Goal: Task Accomplishment & Management: Complete application form

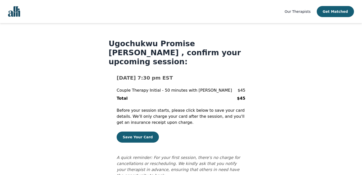
scroll to position [11, 0]
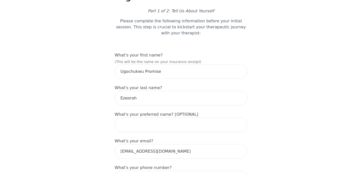
scroll to position [37, 0]
click at [177, 124] on input "text" at bounding box center [181, 124] width 133 height 15
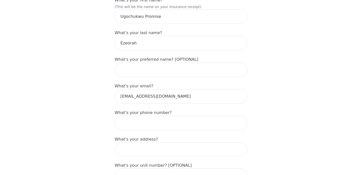
scroll to position [93, 0]
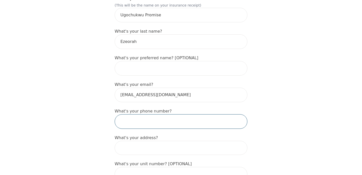
click at [140, 121] on input "tel" at bounding box center [181, 121] width 133 height 15
type input "5197667337"
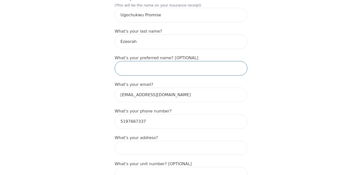
type input "Ugochukwu Promise"
type input "88 [PERSON_NAME] Dr"
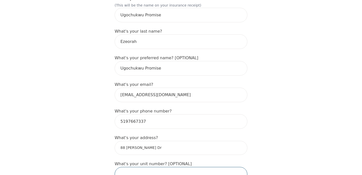
type input "47"
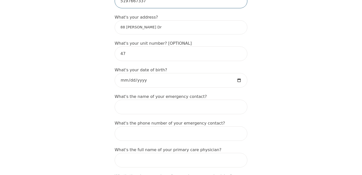
scroll to position [214, 0]
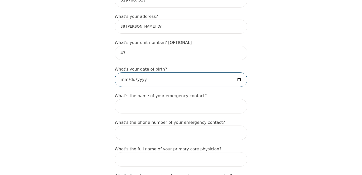
click at [125, 82] on input "date" at bounding box center [181, 79] width 133 height 15
click at [136, 79] on input "date" at bounding box center [181, 79] width 133 height 15
click at [134, 79] on input "date" at bounding box center [181, 79] width 133 height 15
click at [142, 78] on input "date" at bounding box center [181, 79] width 133 height 15
type input "[DATE]"
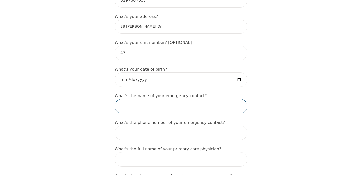
click at [145, 108] on input "text" at bounding box center [181, 106] width 133 height 15
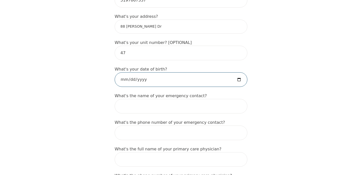
click at [137, 78] on input "[DATE]" at bounding box center [181, 79] width 133 height 15
click at [138, 78] on input "[DATE]" at bounding box center [181, 79] width 133 height 15
click at [156, 79] on input "[DATE]" at bounding box center [181, 79] width 133 height 15
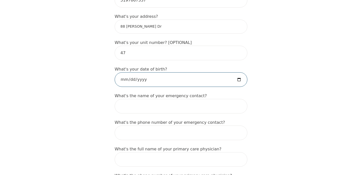
click at [144, 80] on input "[DATE]" at bounding box center [181, 79] width 133 height 15
click at [134, 79] on input "date" at bounding box center [181, 79] width 133 height 15
type input "[DATE]"
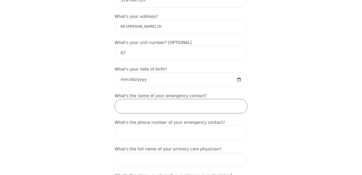
click at [142, 110] on input "text" at bounding box center [181, 106] width 133 height 15
click at [127, 106] on input "[DEMOGRAPHIC_DATA]" at bounding box center [181, 106] width 133 height 15
type input "[DEMOGRAPHIC_DATA]"
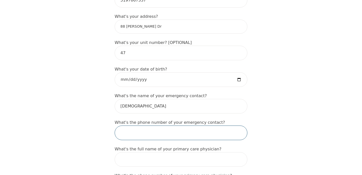
click at [146, 135] on input "tel" at bounding box center [181, 133] width 133 height 15
click at [147, 135] on input "tel" at bounding box center [181, 133] width 133 height 15
type input "3653568411"
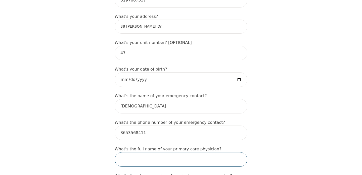
click at [136, 158] on input "text" at bounding box center [181, 159] width 133 height 15
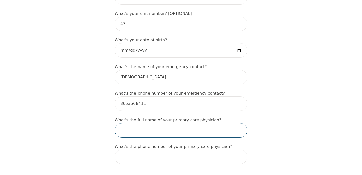
scroll to position [246, 0]
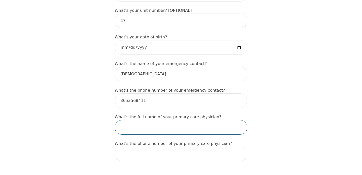
type input "T"
click at [140, 127] on input "[PERSON_NAME]" at bounding box center [181, 127] width 133 height 15
click at [146, 128] on input "[PERSON_NAME]" at bounding box center [181, 127] width 133 height 15
type input "[PERSON_NAME]"
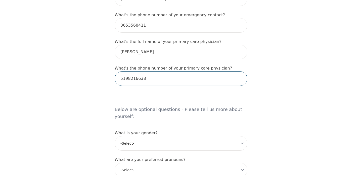
scroll to position [323, 0]
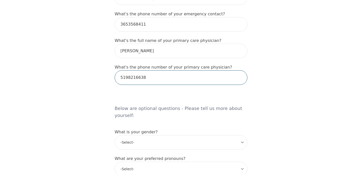
type input "5198216638"
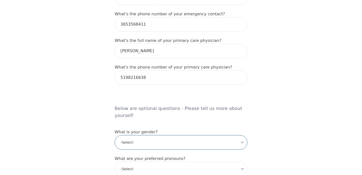
click at [137, 138] on select "-Select- [DEMOGRAPHIC_DATA] [DEMOGRAPHIC_DATA] [DEMOGRAPHIC_DATA] [DEMOGRAPHIC_…" at bounding box center [181, 142] width 133 height 15
click at [115, 135] on select "-Select- [DEMOGRAPHIC_DATA] [DEMOGRAPHIC_DATA] [DEMOGRAPHIC_DATA] [DEMOGRAPHIC_…" at bounding box center [181, 142] width 133 height 15
click at [136, 136] on select "-Select- [DEMOGRAPHIC_DATA] [DEMOGRAPHIC_DATA] [DEMOGRAPHIC_DATA] [DEMOGRAPHIC_…" at bounding box center [181, 142] width 133 height 15
select select "[DEMOGRAPHIC_DATA]"
click at [115, 135] on select "-Select- [DEMOGRAPHIC_DATA] [DEMOGRAPHIC_DATA] [DEMOGRAPHIC_DATA] [DEMOGRAPHIC_…" at bounding box center [181, 142] width 133 height 15
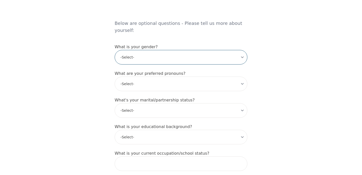
scroll to position [415, 0]
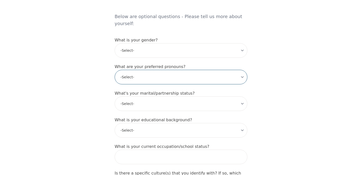
click at [143, 71] on select "-Select- he/him she/her they/them ze/zir xe/xem ey/em ve/ver tey/ter e/e per/pe…" at bounding box center [181, 77] width 133 height 15
select select "he/him"
click at [115, 70] on select "-Select- he/him she/her they/them ze/zir xe/xem ey/em ve/ver tey/ter e/e per/pe…" at bounding box center [181, 77] width 133 height 15
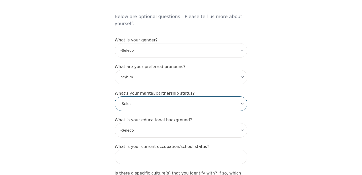
click at [141, 98] on select "-Select- Single Partnered Married Common Law Widowed Separated Divorced" at bounding box center [181, 103] width 133 height 15
select select "Married"
click at [115, 96] on select "-Select- Single Partnered Married Common Law Widowed Separated Divorced" at bounding box center [181, 103] width 133 height 15
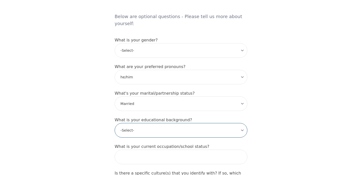
click at [135, 123] on select "-Select- Less than high school High school Associate degree Bachelor degree Mas…" at bounding box center [181, 130] width 133 height 15
select select "Bachelor degree"
click at [115, 123] on select "-Select- Less than high school High school Associate degree Bachelor degree Mas…" at bounding box center [181, 130] width 133 height 15
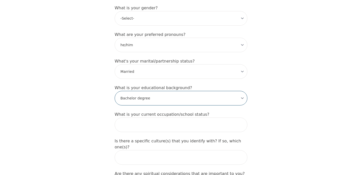
scroll to position [447, 0]
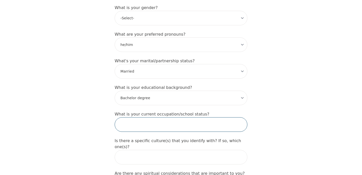
click at [141, 117] on input "text" at bounding box center [181, 124] width 133 height 15
click at [140, 122] on input "Lube Technician" at bounding box center [181, 124] width 133 height 15
type input "Lube Technician"
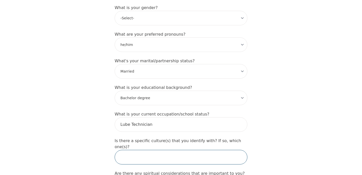
click at [146, 150] on input "text" at bounding box center [181, 157] width 133 height 15
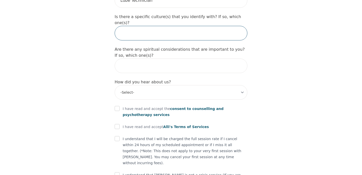
scroll to position [575, 0]
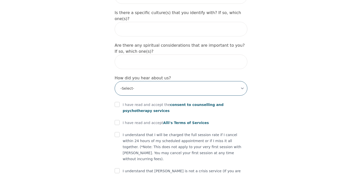
click at [146, 81] on select "-Select- Physician/Specialist Friend Facebook Instagram Google Search Google Ad…" at bounding box center [181, 88] width 133 height 15
select select "Other"
click at [115, 81] on select "-Select- Physician/Specialist Friend Facebook Instagram Google Search Google Ad…" at bounding box center [181, 88] width 133 height 15
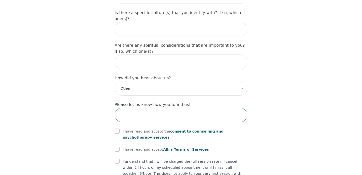
click at [144, 108] on input "text" at bounding box center [181, 115] width 133 height 15
type input "m"
type input "My Wife"
click at [119, 129] on input "checkbox" at bounding box center [117, 131] width 5 height 5
checkbox input "true"
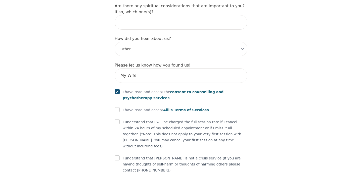
scroll to position [615, 0]
click at [118, 107] on input "checkbox" at bounding box center [117, 109] width 5 height 5
checkbox input "true"
click at [118, 119] on input "checkbox" at bounding box center [117, 121] width 5 height 5
checkbox input "true"
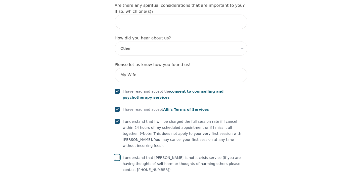
click at [118, 155] on input "checkbox" at bounding box center [117, 157] width 5 height 5
checkbox input "true"
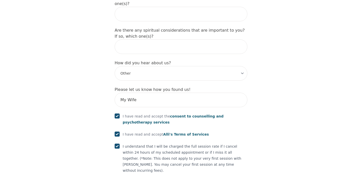
scroll to position [625, 0]
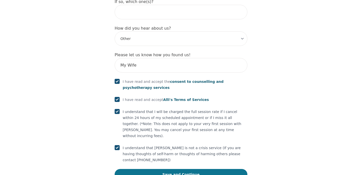
click at [171, 169] on button "Save and Continue" at bounding box center [181, 174] width 133 height 11
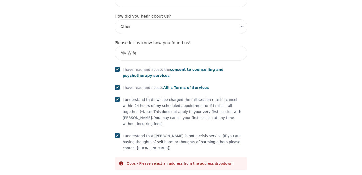
scroll to position [644, 0]
